Goal: Task Accomplishment & Management: Use online tool/utility

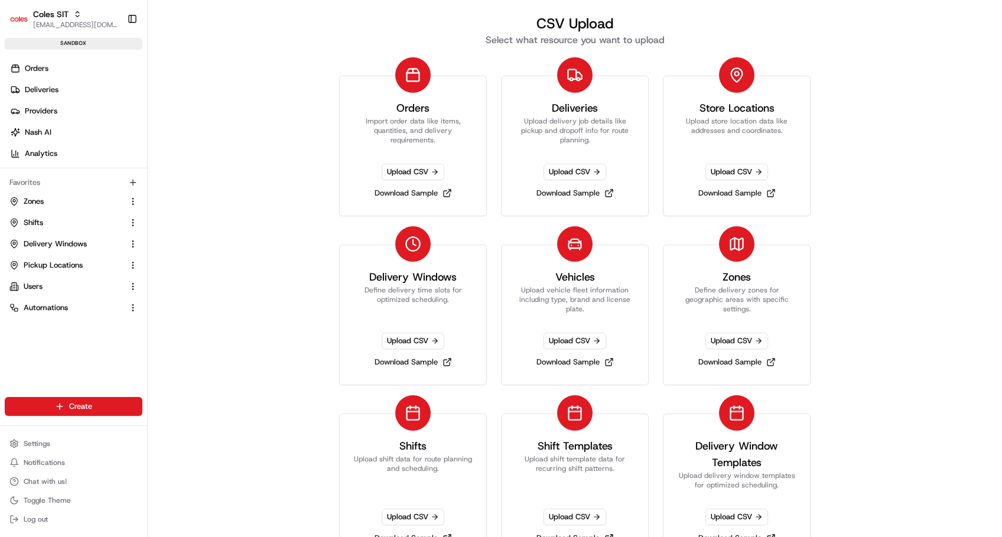
scroll to position [62, 0]
click at [45, 11] on span "Coles SIT" at bounding box center [50, 14] width 35 height 12
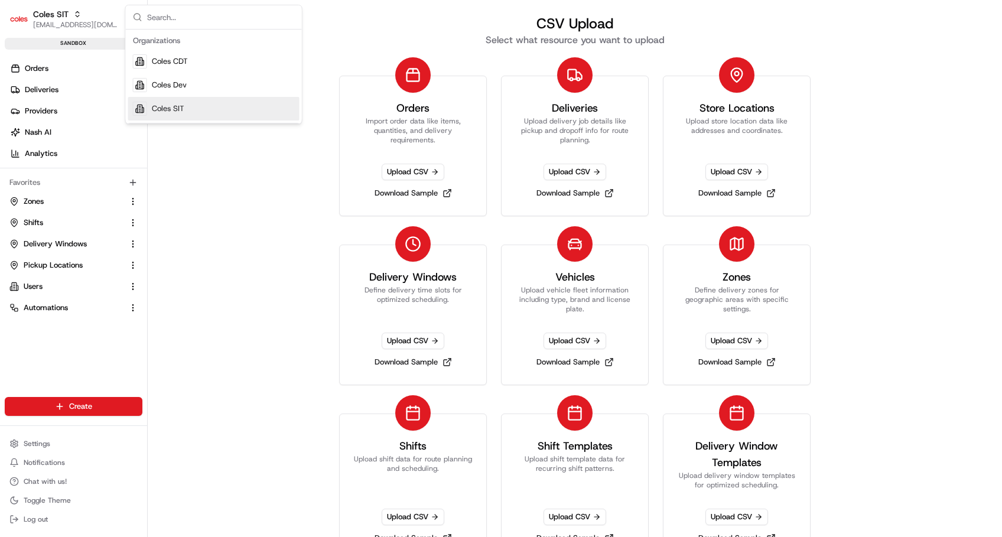
click at [164, 109] on span "Coles SIT" at bounding box center [168, 108] width 32 height 11
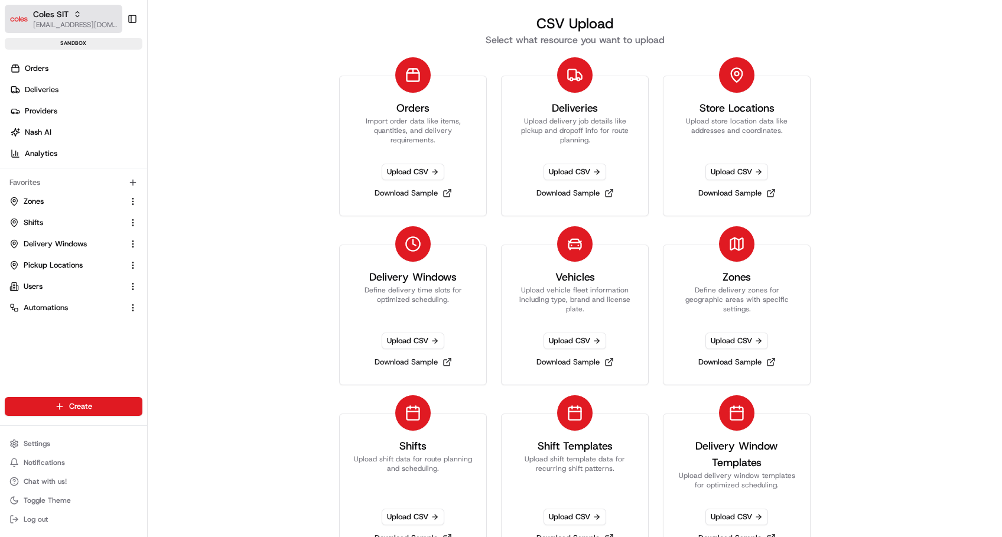
click at [80, 22] on span "[EMAIL_ADDRESS][DOMAIN_NAME]" at bounding box center [75, 24] width 84 height 9
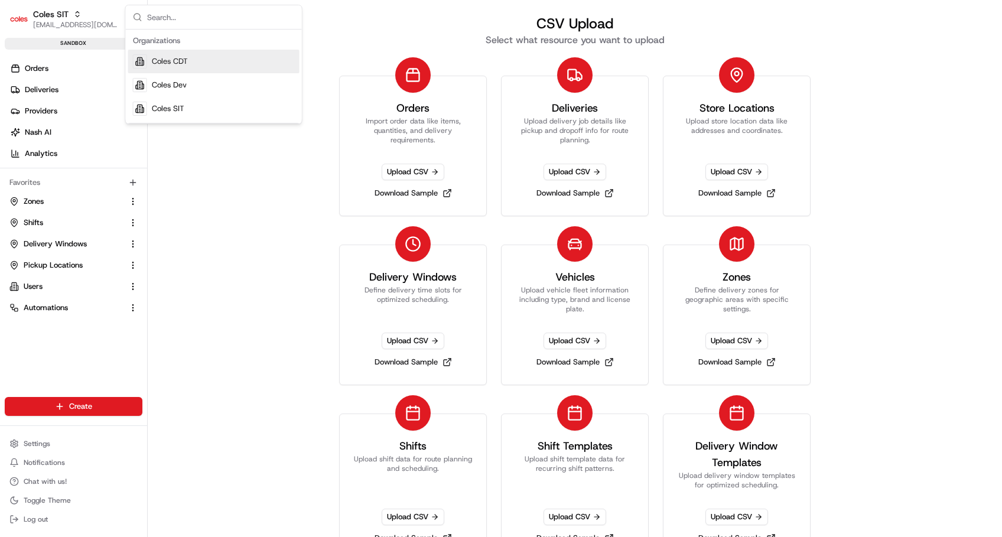
click at [170, 65] on span "Coles CDT" at bounding box center [170, 61] width 36 height 11
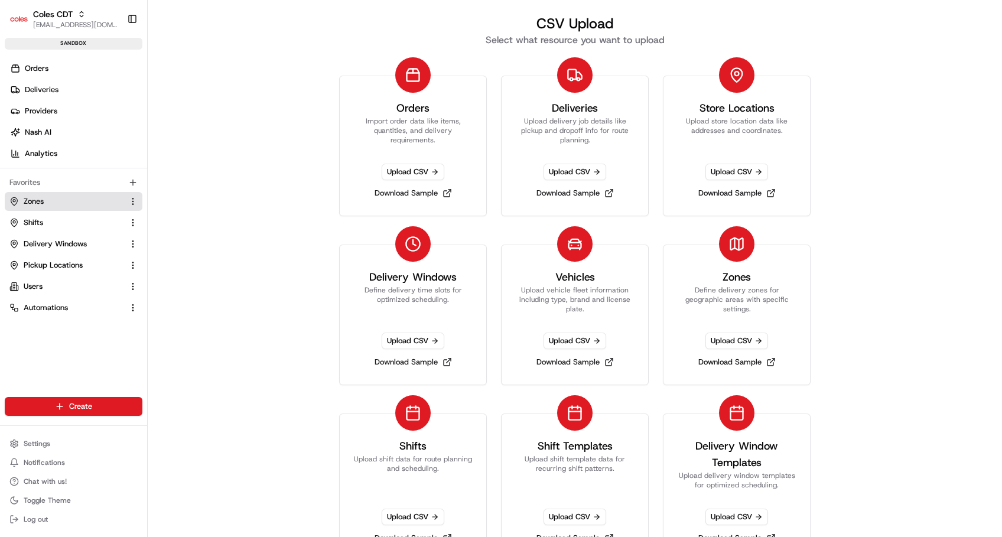
click at [44, 198] on link "Zones" at bounding box center [66, 201] width 114 height 11
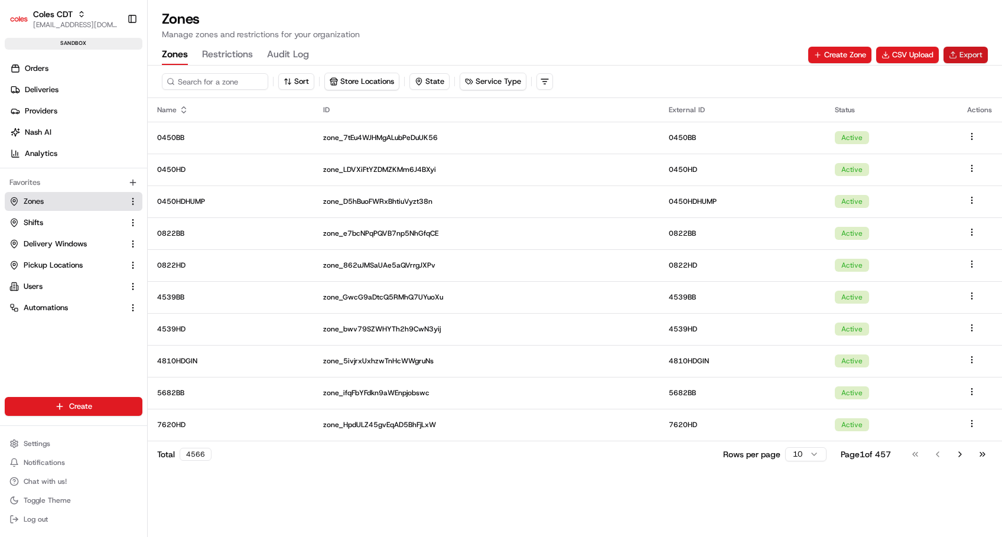
click at [962, 57] on button "Export" at bounding box center [965, 55] width 44 height 17
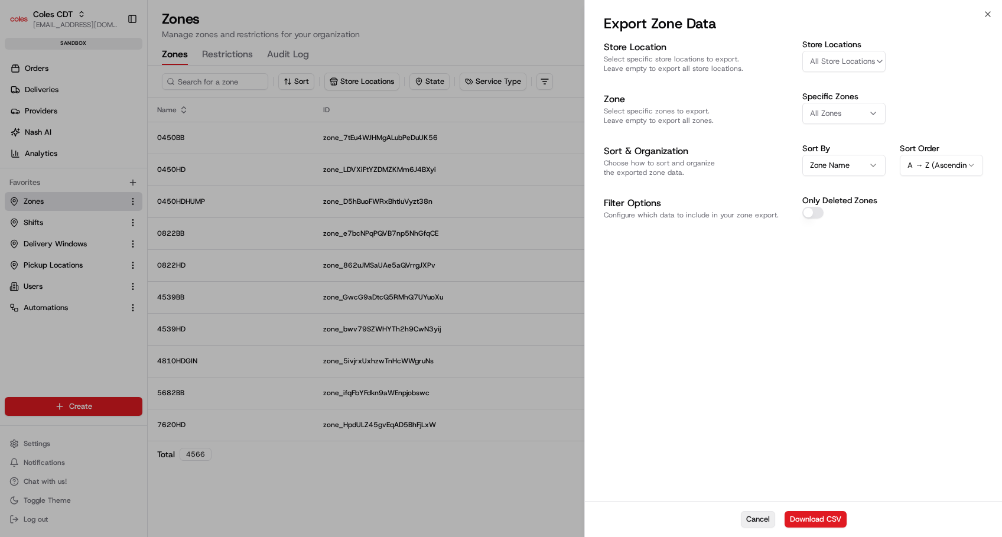
click at [755, 524] on button "Cancel" at bounding box center [758, 519] width 34 height 17
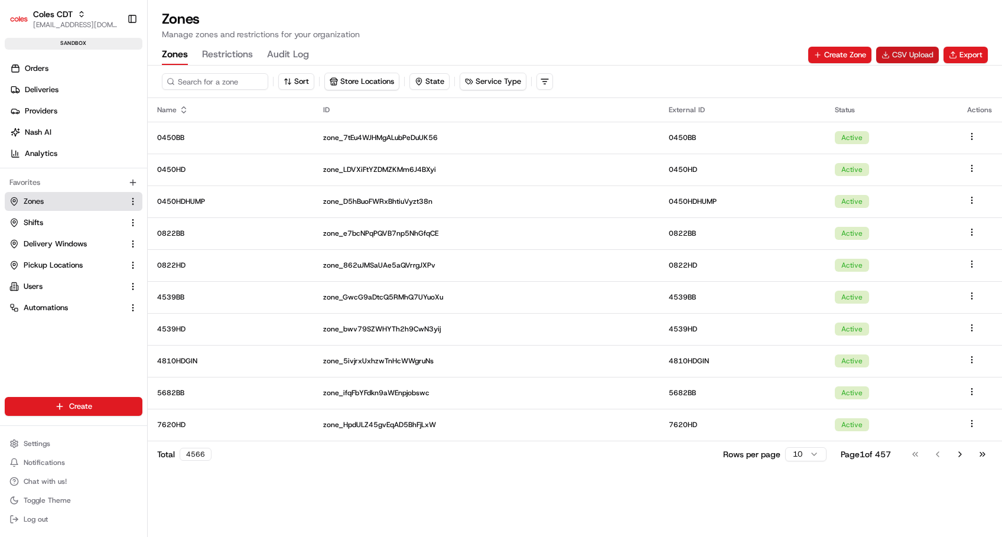
click at [899, 52] on button "CSV Upload" at bounding box center [907, 55] width 63 height 17
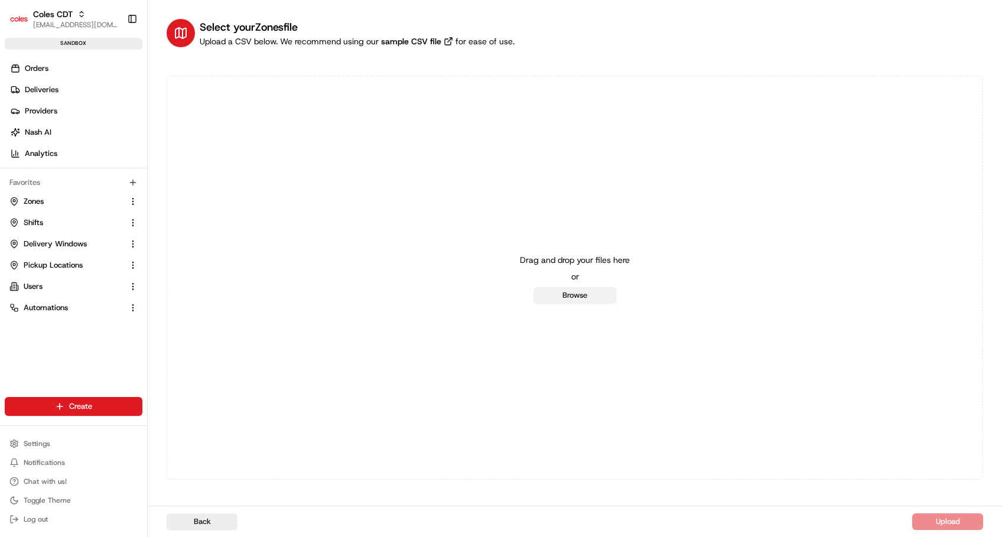
click at [563, 298] on button "Browse" at bounding box center [574, 295] width 83 height 17
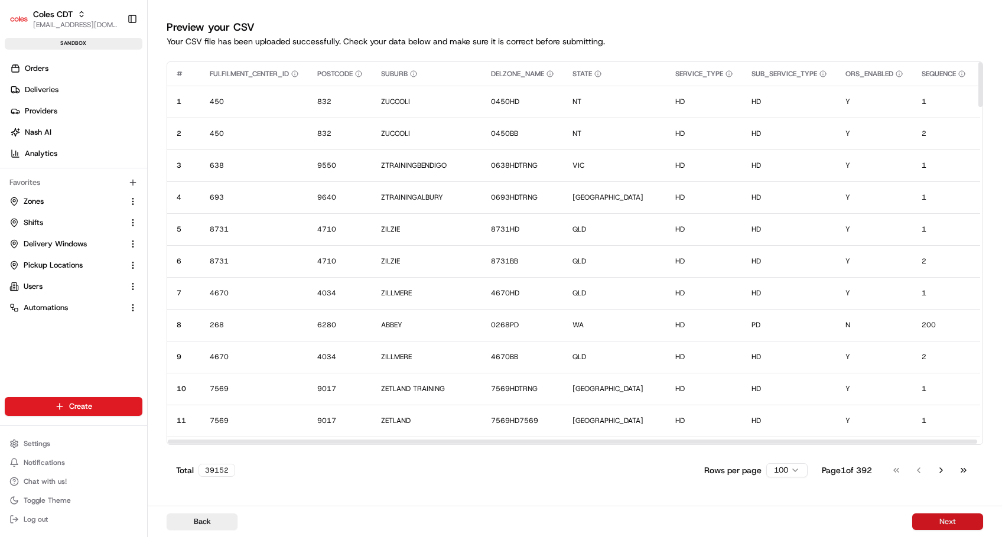
drag, startPoint x: 942, startPoint y: 526, endPoint x: 656, endPoint y: 410, distance: 308.4
click at [942, 526] on button "Next" at bounding box center [947, 521] width 71 height 17
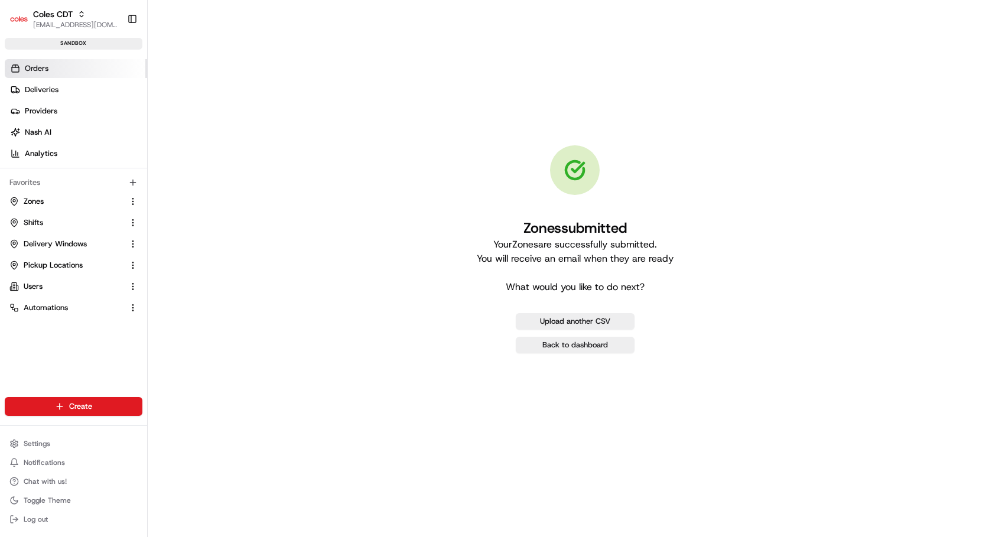
click at [38, 71] on span "Orders" at bounding box center [37, 68] width 24 height 11
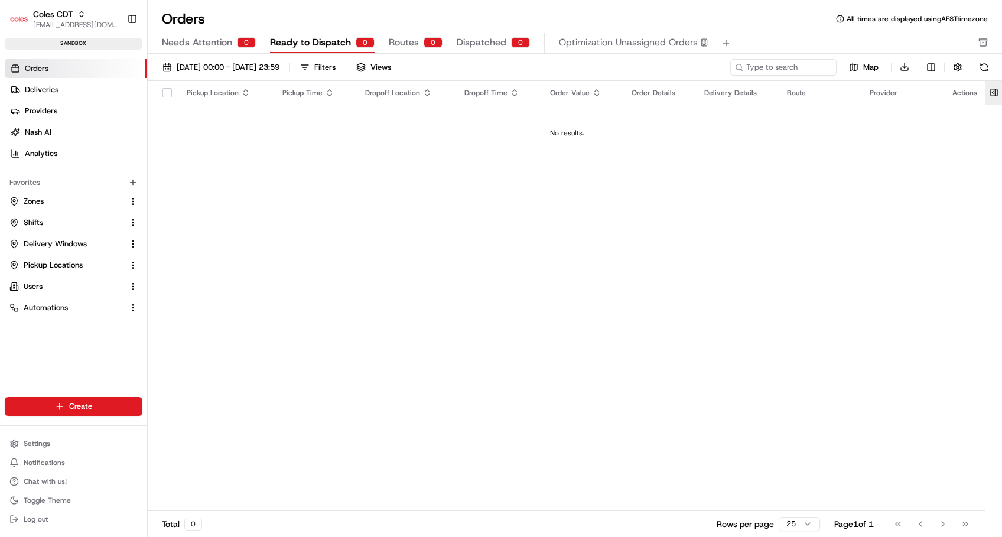
click at [997, 92] on button at bounding box center [993, 93] width 19 height 24
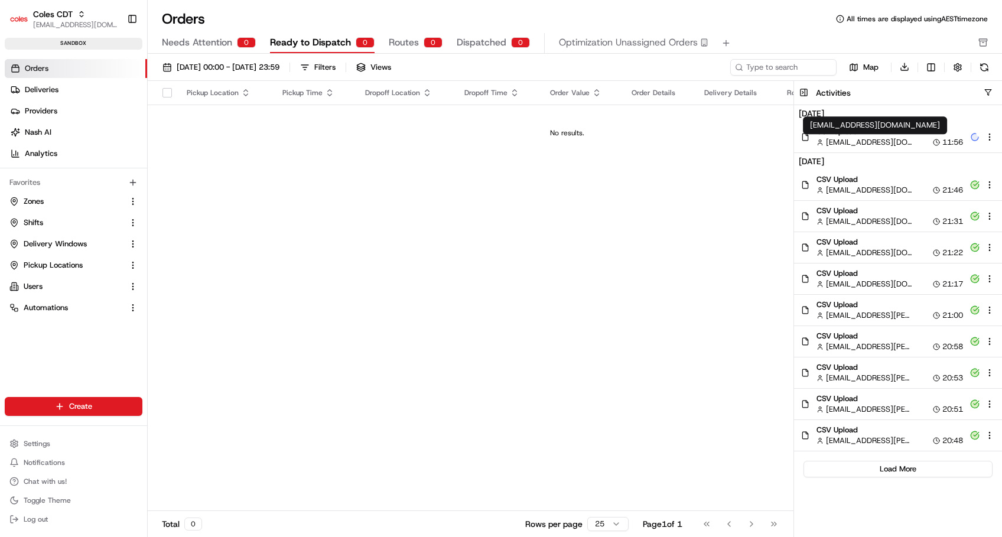
click at [842, 137] on span "[EMAIL_ADDRESS][DOMAIN_NAME]" at bounding box center [869, 142] width 86 height 11
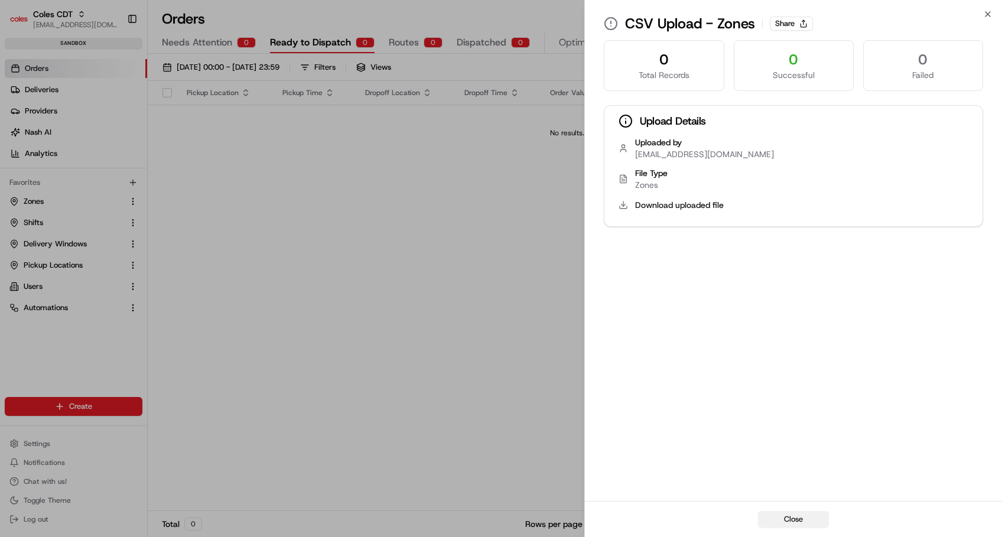
click at [788, 524] on button "Close" at bounding box center [793, 519] width 71 height 17
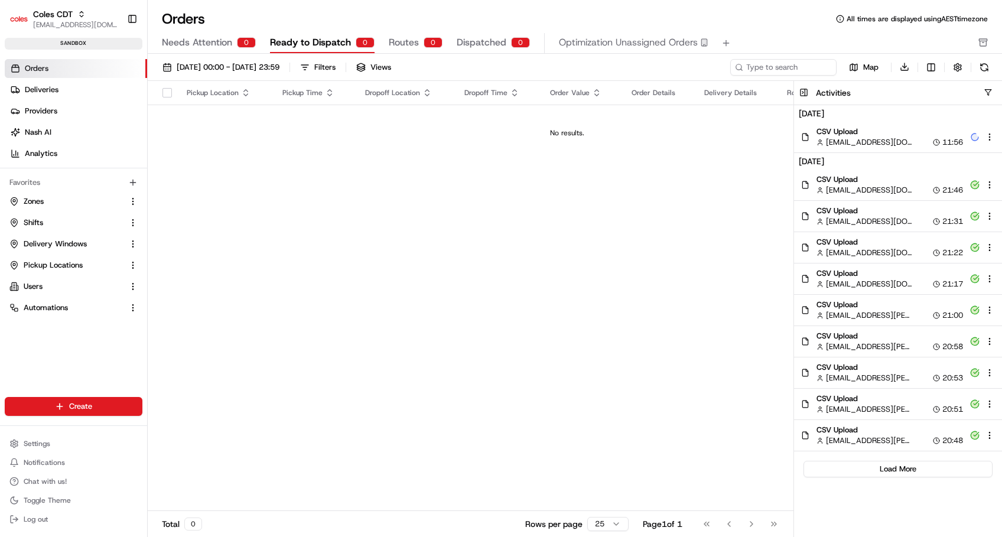
drag, startPoint x: 398, startPoint y: 171, endPoint x: 390, endPoint y: 148, distance: 24.3
click at [398, 171] on div "Pickup Location Pickup Time Dropoff Location Dropoff Time Order Value Order Det…" at bounding box center [567, 296] width 839 height 431
click at [27, 67] on span "Orders" at bounding box center [37, 68] width 24 height 11
click at [801, 93] on button at bounding box center [803, 93] width 19 height 24
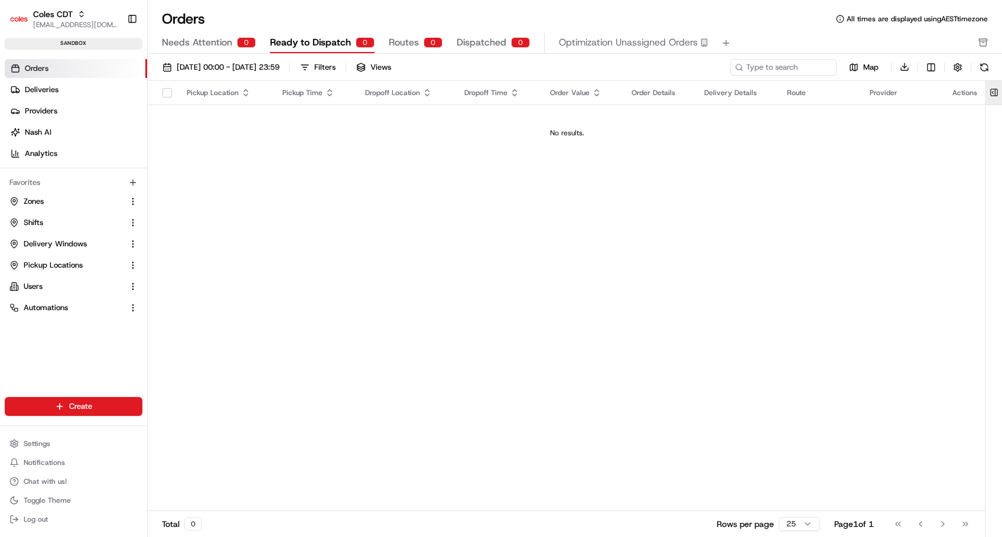
drag, startPoint x: 726, startPoint y: 215, endPoint x: 1000, endPoint y: 87, distance: 302.3
click at [745, 201] on div "Pickup Location Pickup Time Dropoff Location Dropoff Time Order Value Order Det…" at bounding box center [567, 296] width 839 height 431
click at [996, 93] on button at bounding box center [993, 93] width 19 height 24
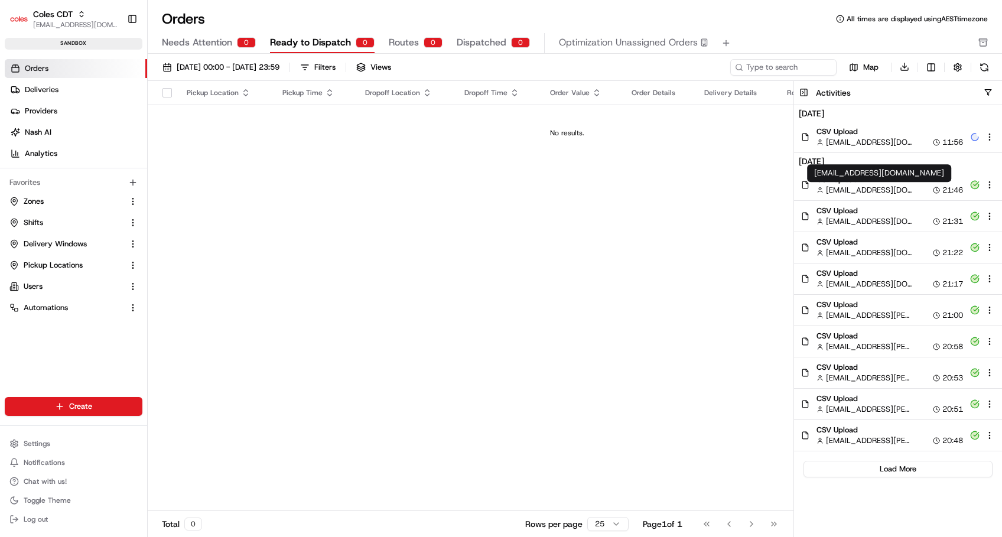
click at [837, 188] on span "akash.kannan@coles.com.au" at bounding box center [869, 190] width 86 height 11
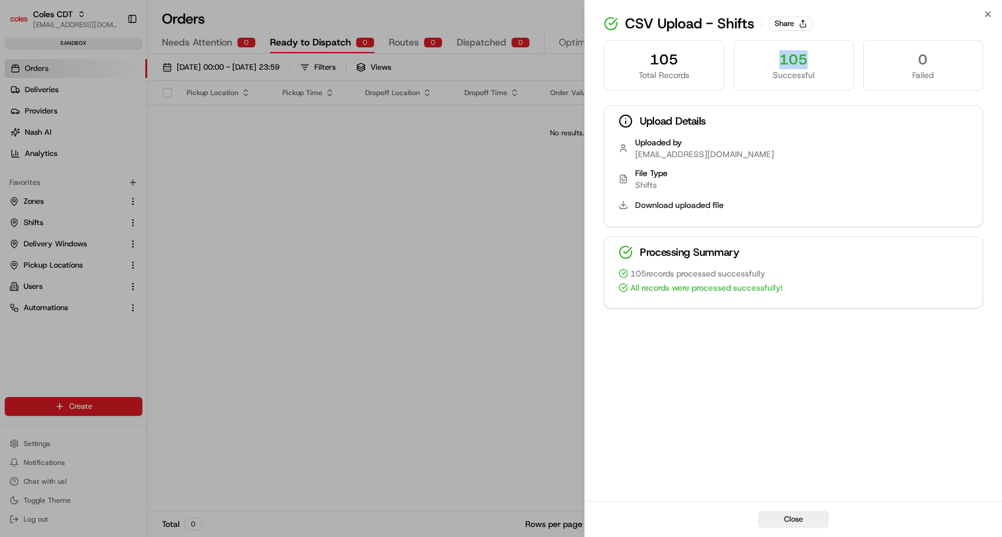
drag, startPoint x: 780, startPoint y: 60, endPoint x: 814, endPoint y: 57, distance: 34.4
click at [814, 57] on div "105" at bounding box center [794, 59] width 100 height 19
drag, startPoint x: 814, startPoint y: 57, endPoint x: 912, endPoint y: 134, distance: 125.4
click at [912, 134] on div "Upload Details Uploaded by akash.kannan@coles.com.au File Type Shifts Download …" at bounding box center [793, 166] width 379 height 122
click at [986, 15] on icon "button" at bounding box center [987, 14] width 5 height 5
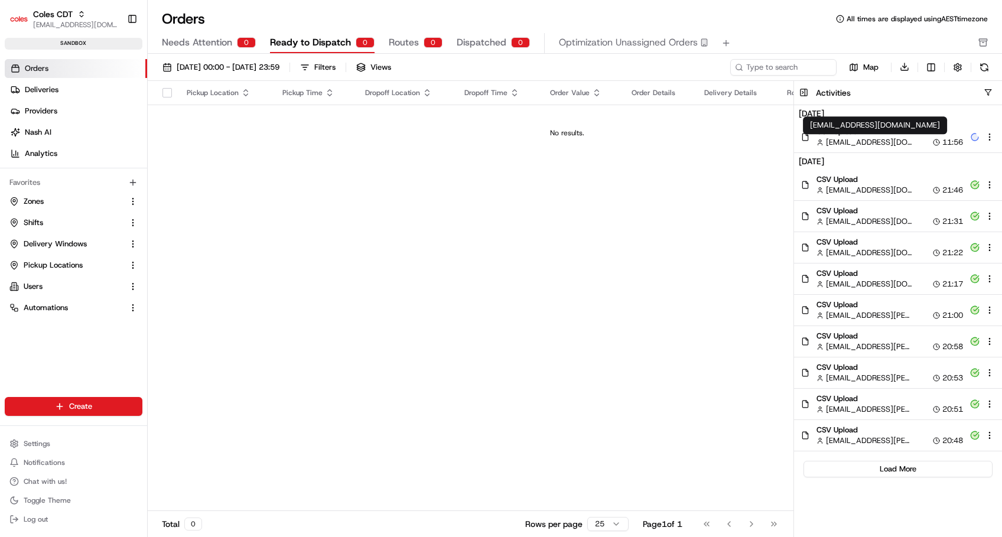
click at [850, 136] on span "CSV Upload" at bounding box center [889, 131] width 146 height 11
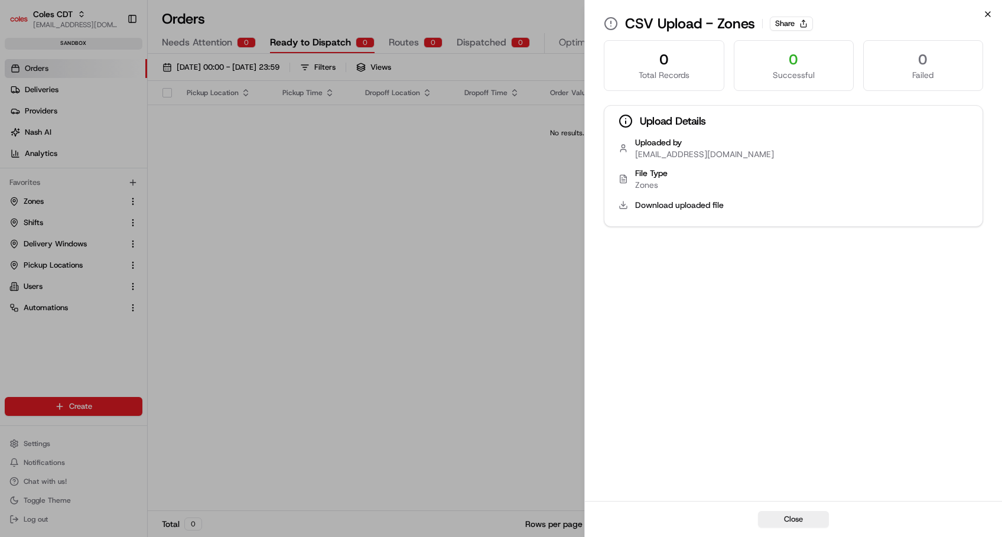
click at [989, 15] on icon "button" at bounding box center [987, 14] width 5 height 5
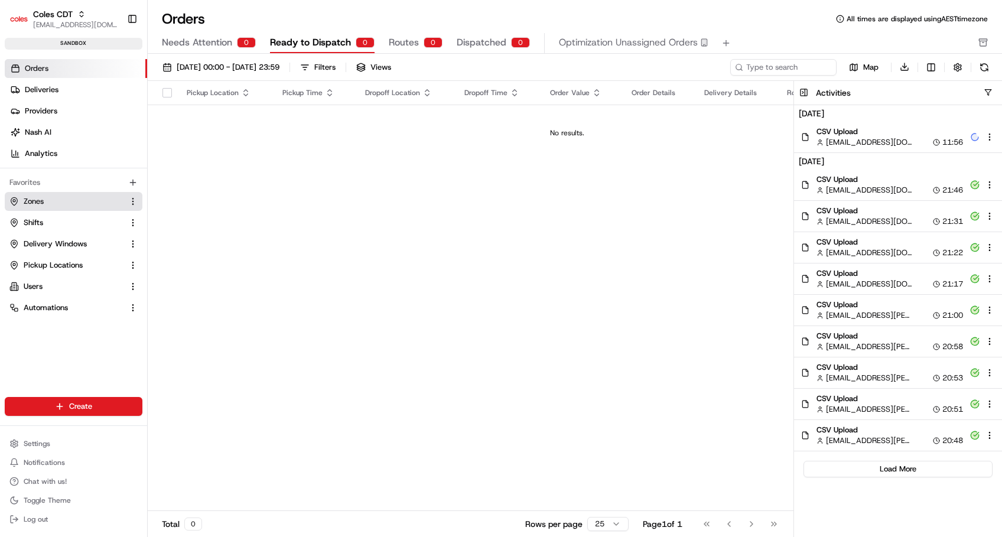
click at [40, 200] on span "Zones" at bounding box center [34, 201] width 20 height 11
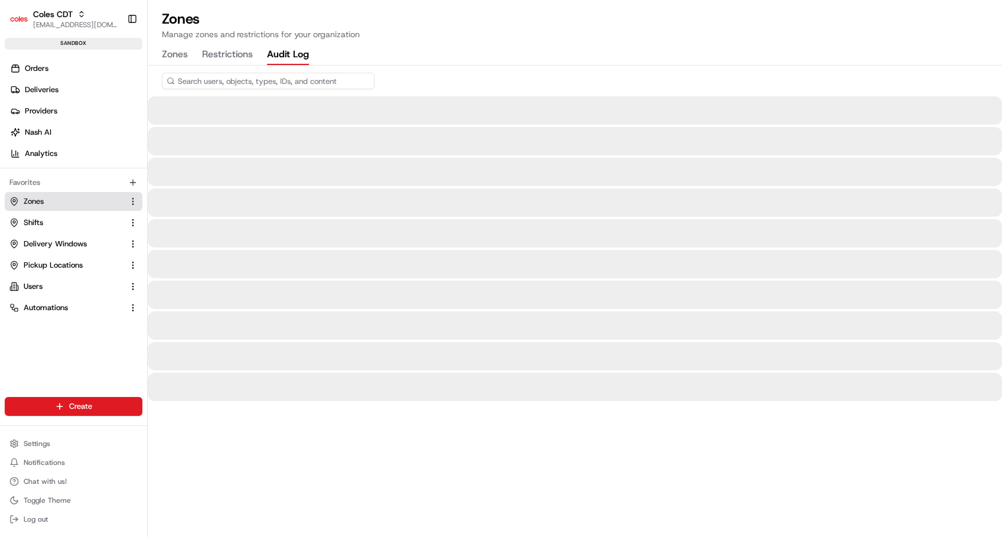
click at [275, 61] on button "Audit Log" at bounding box center [288, 55] width 42 height 20
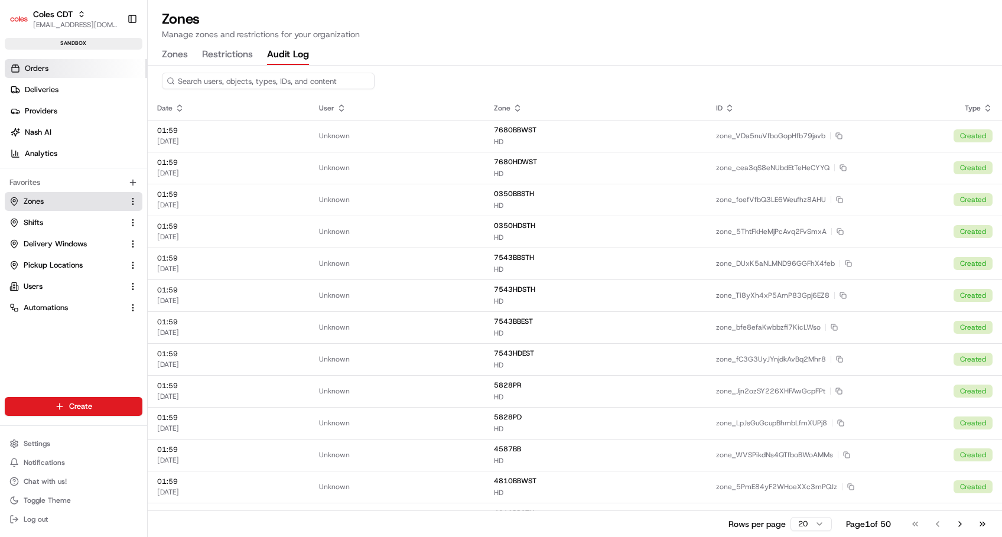
click at [43, 70] on span "Orders" at bounding box center [37, 68] width 24 height 11
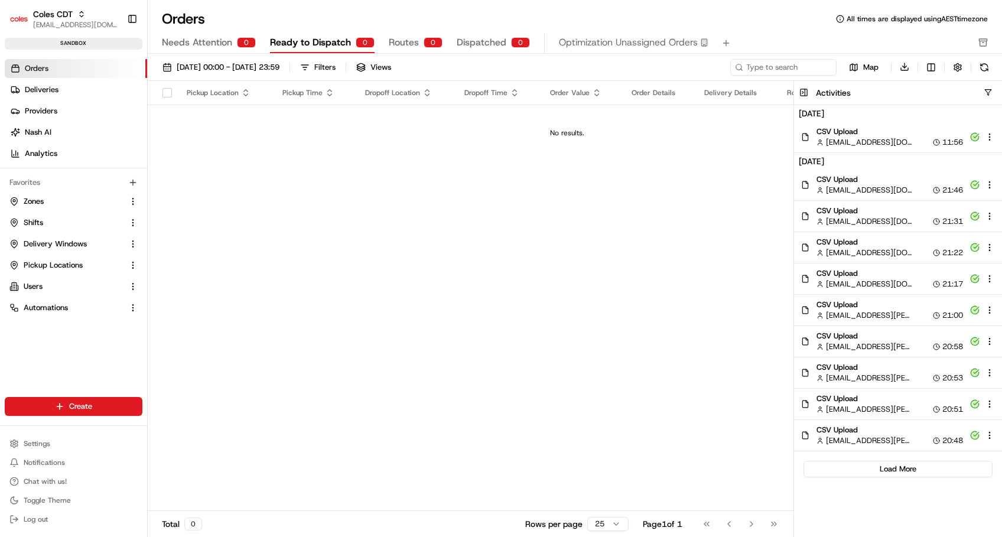
click at [907, 136] on span "CSV Upload" at bounding box center [889, 131] width 146 height 11
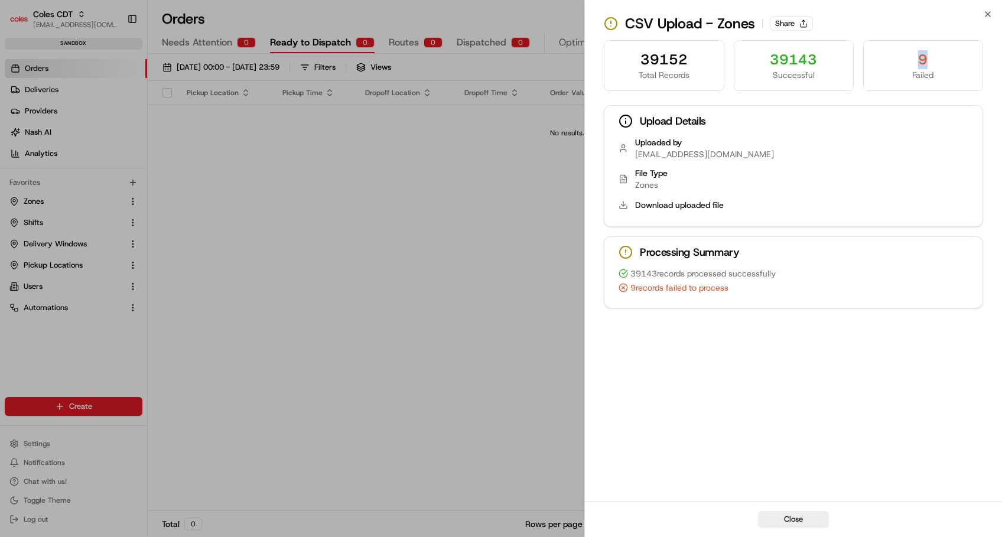
drag, startPoint x: 916, startPoint y: 61, endPoint x: 925, endPoint y: 61, distance: 8.9
click at [925, 61] on div "9" at bounding box center [923, 59] width 100 height 19
drag, startPoint x: 925, startPoint y: 61, endPoint x: 819, endPoint y: 97, distance: 112.2
click at [819, 97] on div "39152 Total Records 39143 Successful 9 Failed Upload Details Uploaded by srisud…" at bounding box center [793, 174] width 379 height 268
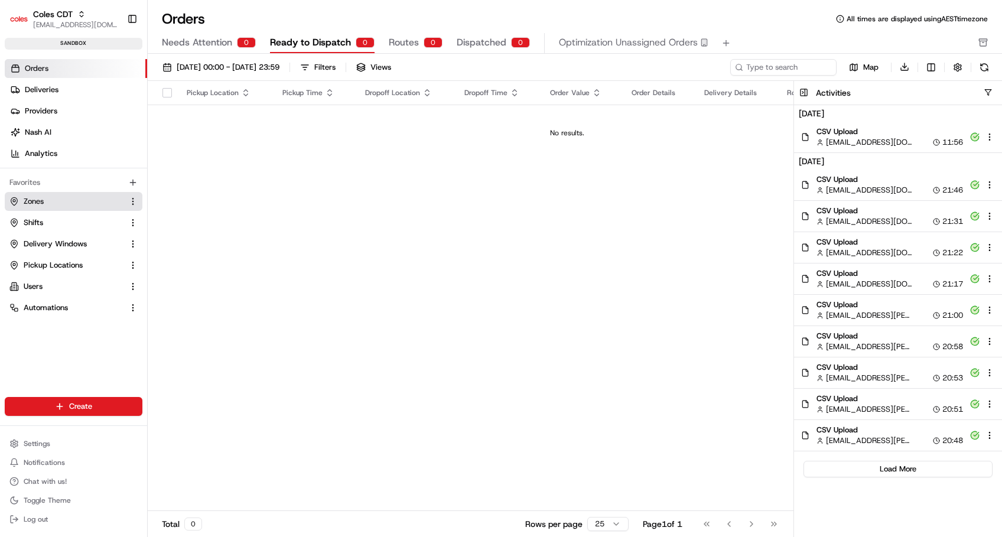
click at [33, 203] on span "Zones" at bounding box center [34, 201] width 20 height 11
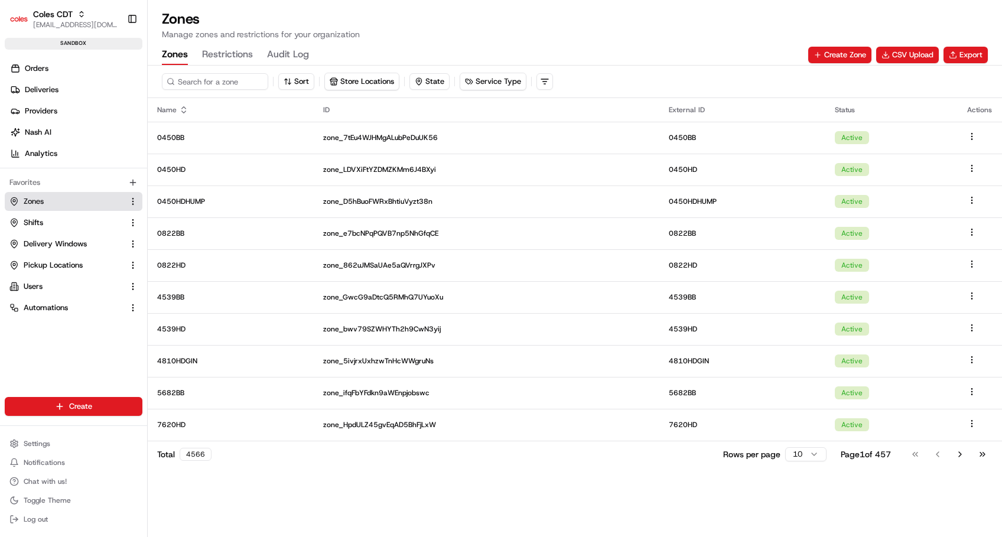
click at [232, 57] on button "Restrictions" at bounding box center [227, 55] width 51 height 20
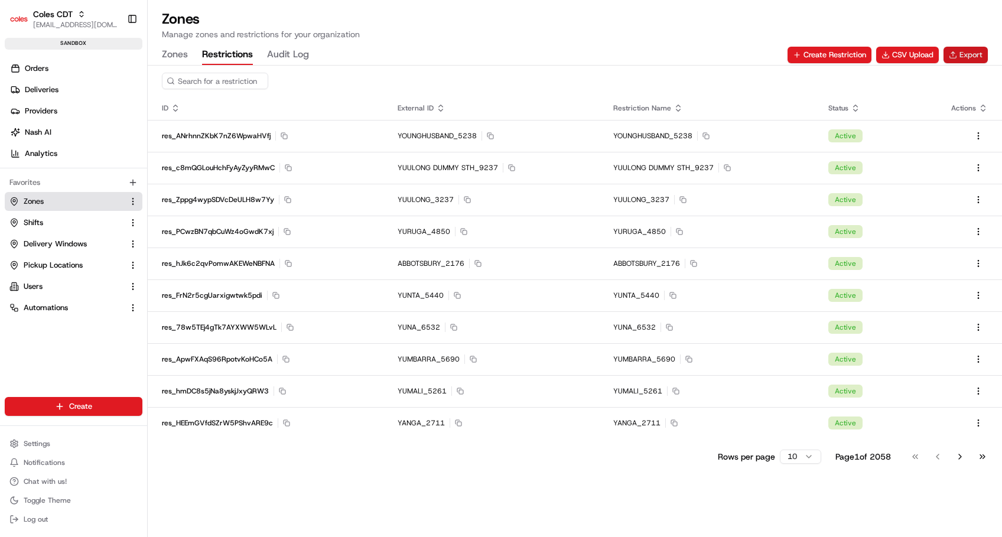
click at [960, 56] on button "Export" at bounding box center [965, 55] width 44 height 17
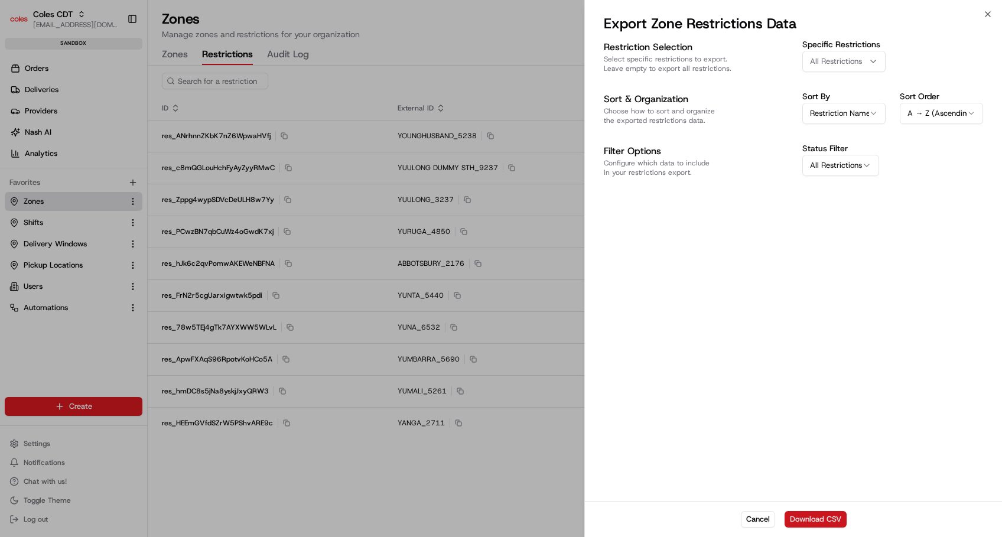
click at [811, 519] on button "Download CSV" at bounding box center [815, 519] width 62 height 17
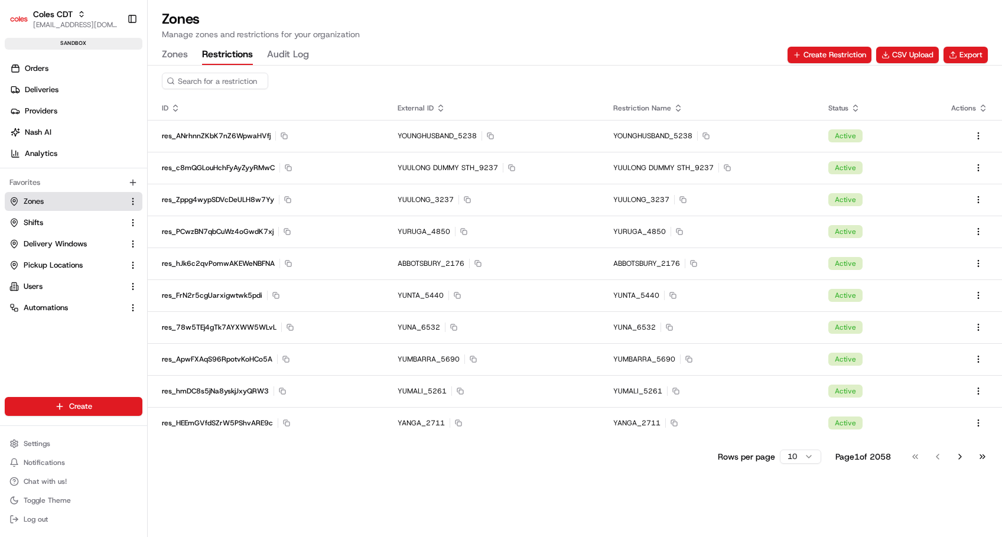
click at [543, 51] on div "Zones Restrictions Audit Log Create Restriction CSV Upload Export" at bounding box center [575, 55] width 826 height 20
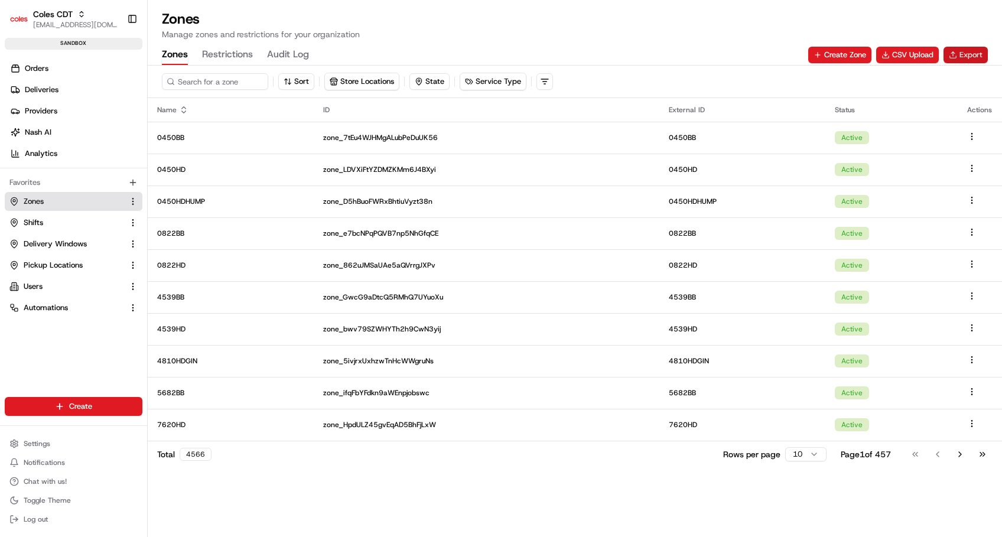
click at [962, 55] on button "Export" at bounding box center [965, 55] width 44 height 17
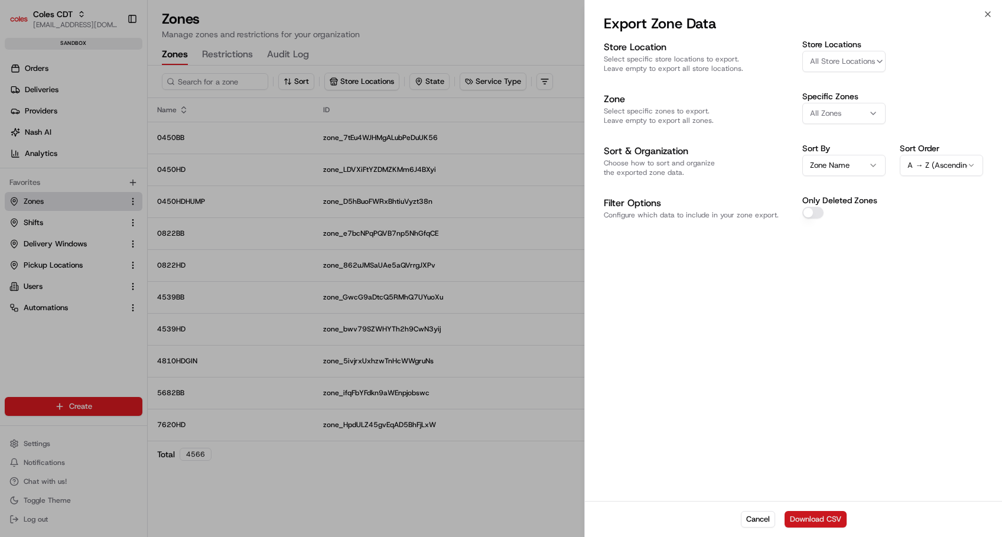
click at [817, 519] on button "Download CSV" at bounding box center [815, 519] width 62 height 17
